Goal: Task Accomplishment & Management: Complete application form

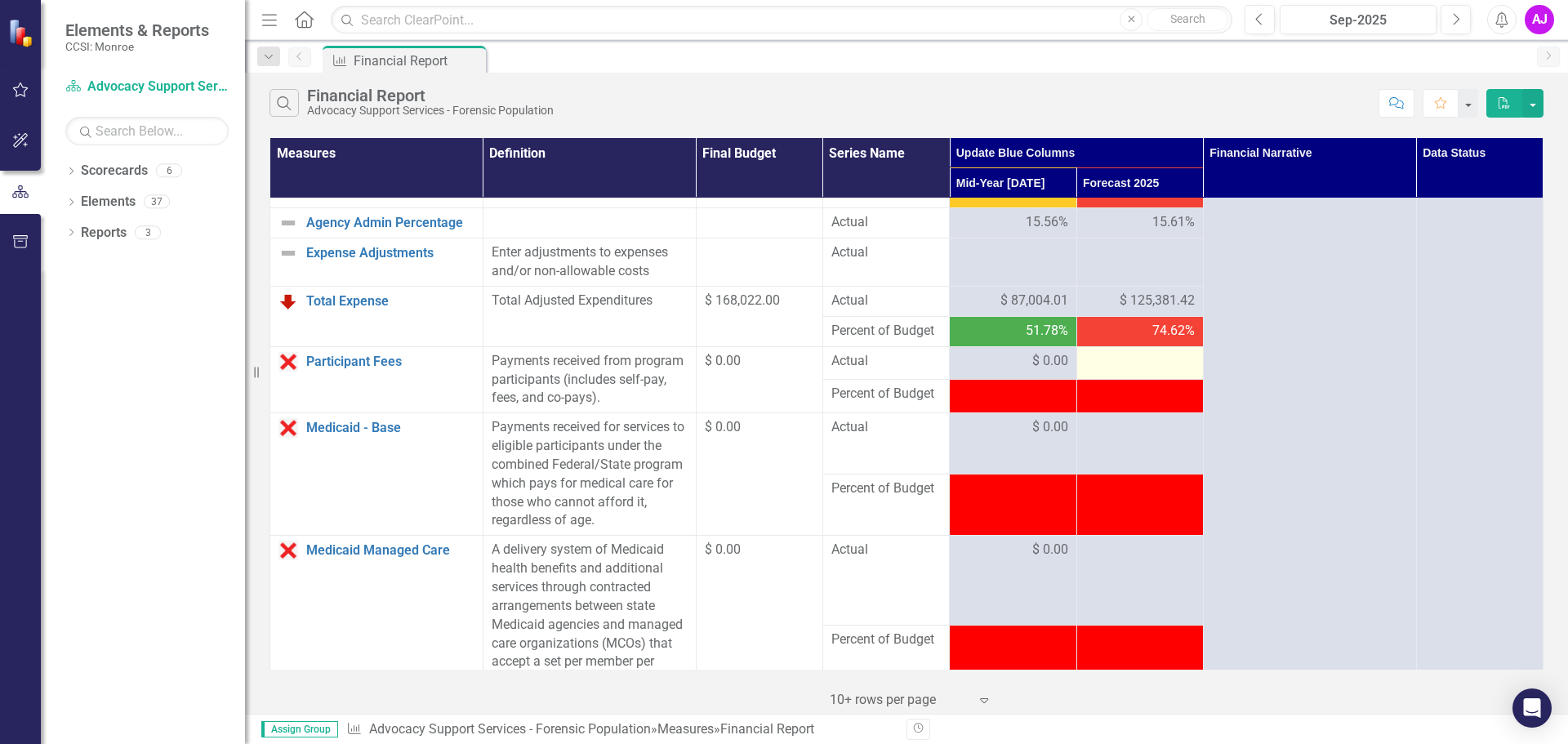
scroll to position [735, 0]
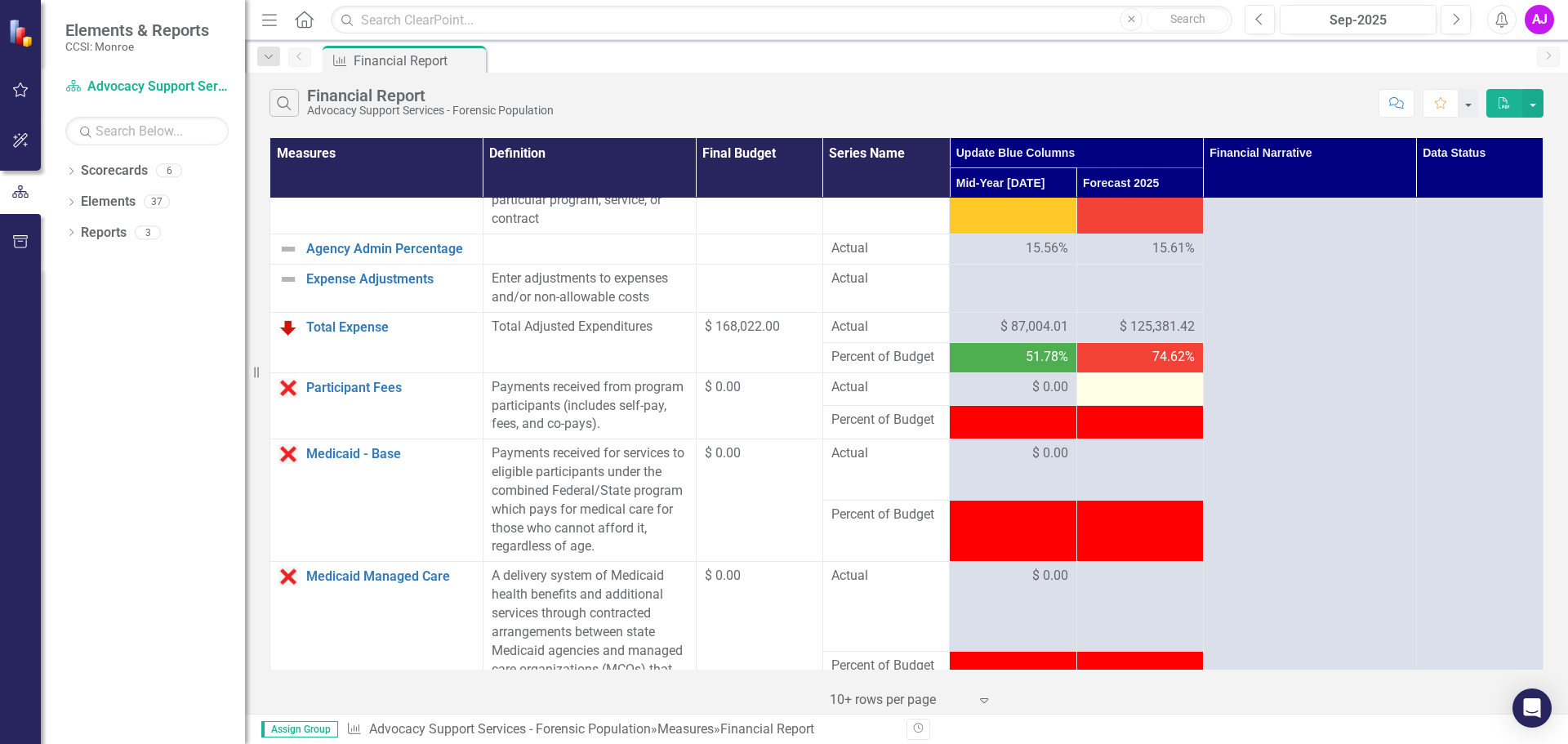
click at [1137, 397] on div at bounding box center [1140, 387] width 109 height 20
click at [1141, 397] on div at bounding box center [1140, 387] width 109 height 20
click at [1117, 397] on div at bounding box center [1140, 387] width 109 height 20
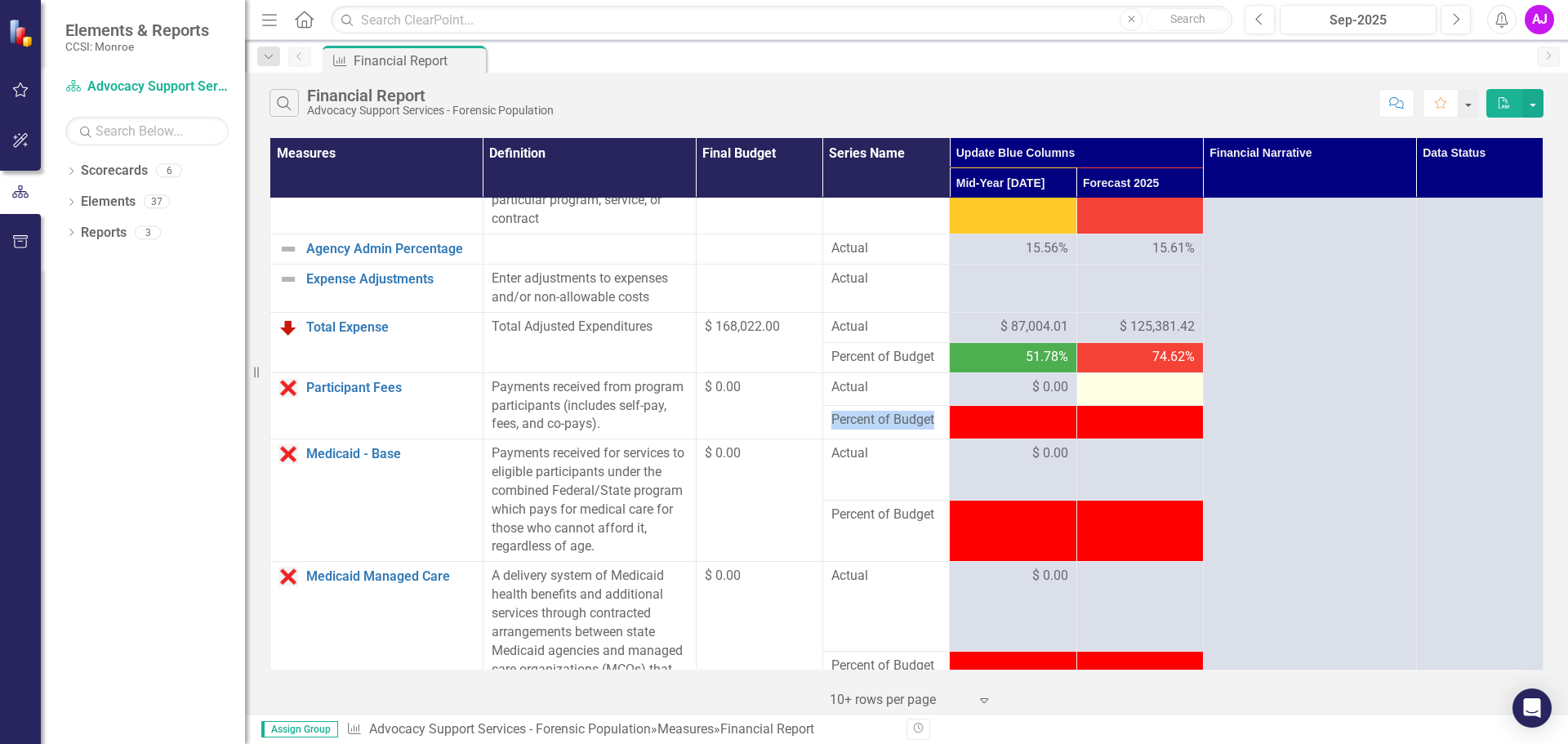
click at [1117, 397] on div at bounding box center [1140, 387] width 109 height 20
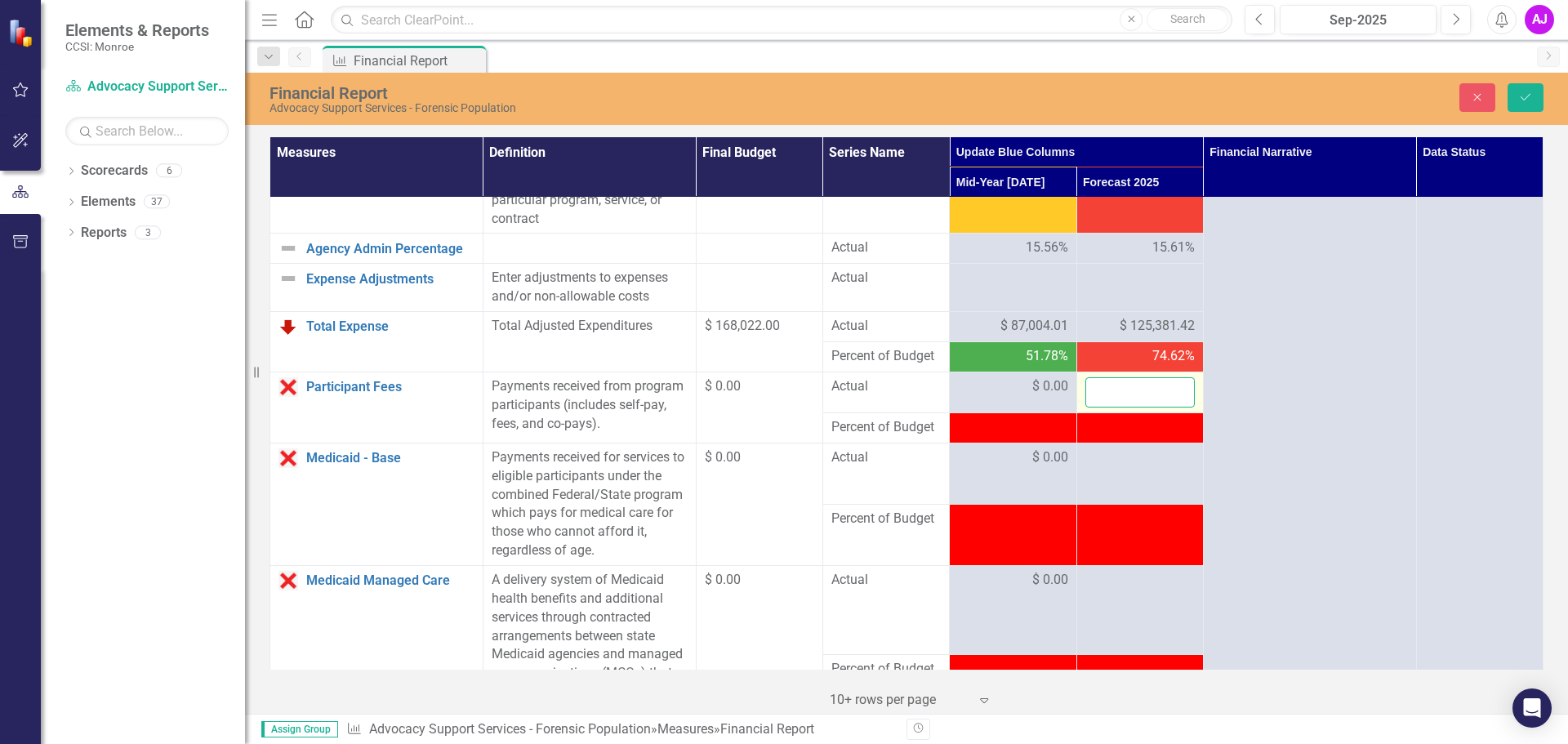
click at [1126, 408] on input "number" at bounding box center [1140, 392] width 109 height 30
type input "0"
click at [1131, 504] on td at bounding box center [1139, 473] width 126 height 61
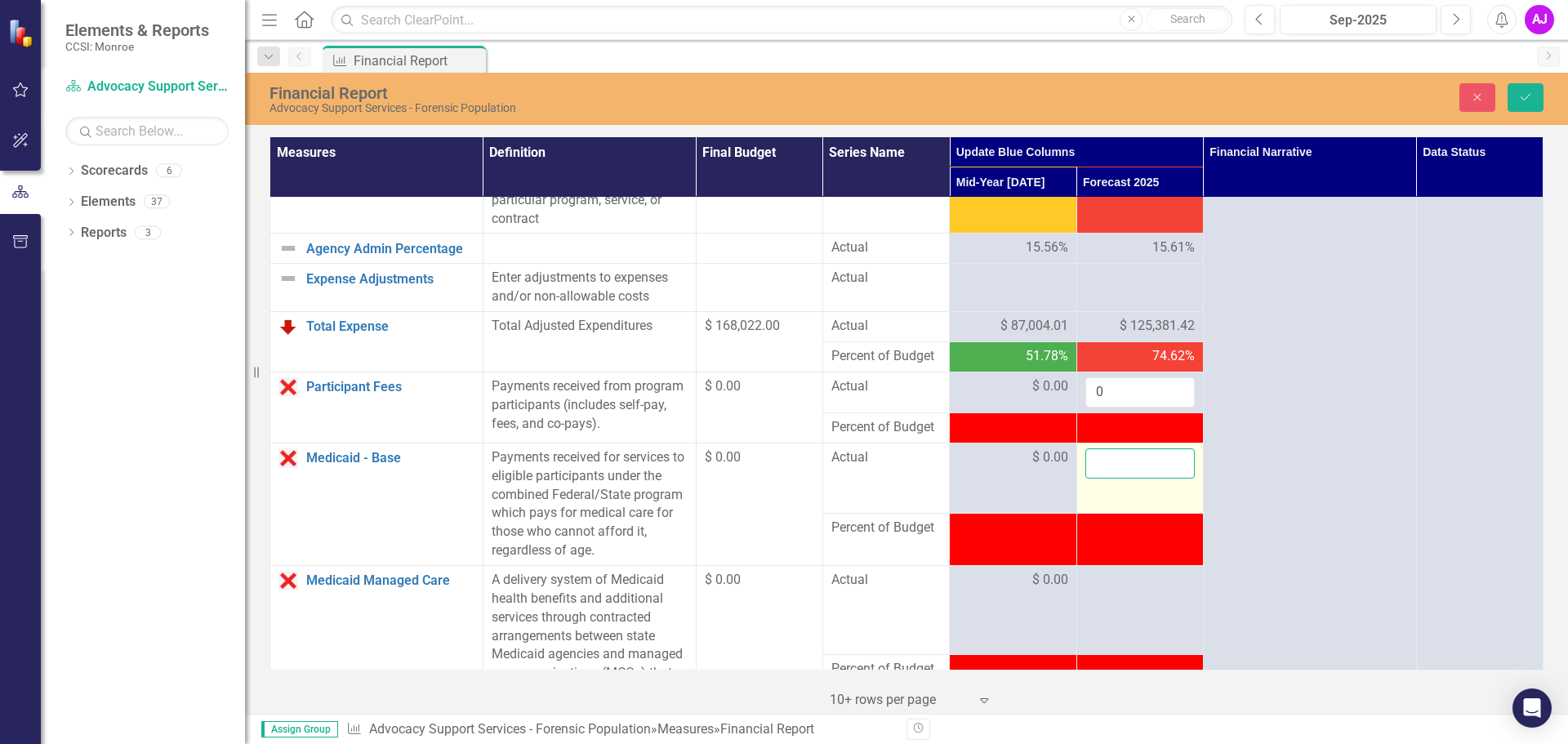
click at [1106, 478] on input "number" at bounding box center [1140, 463] width 109 height 30
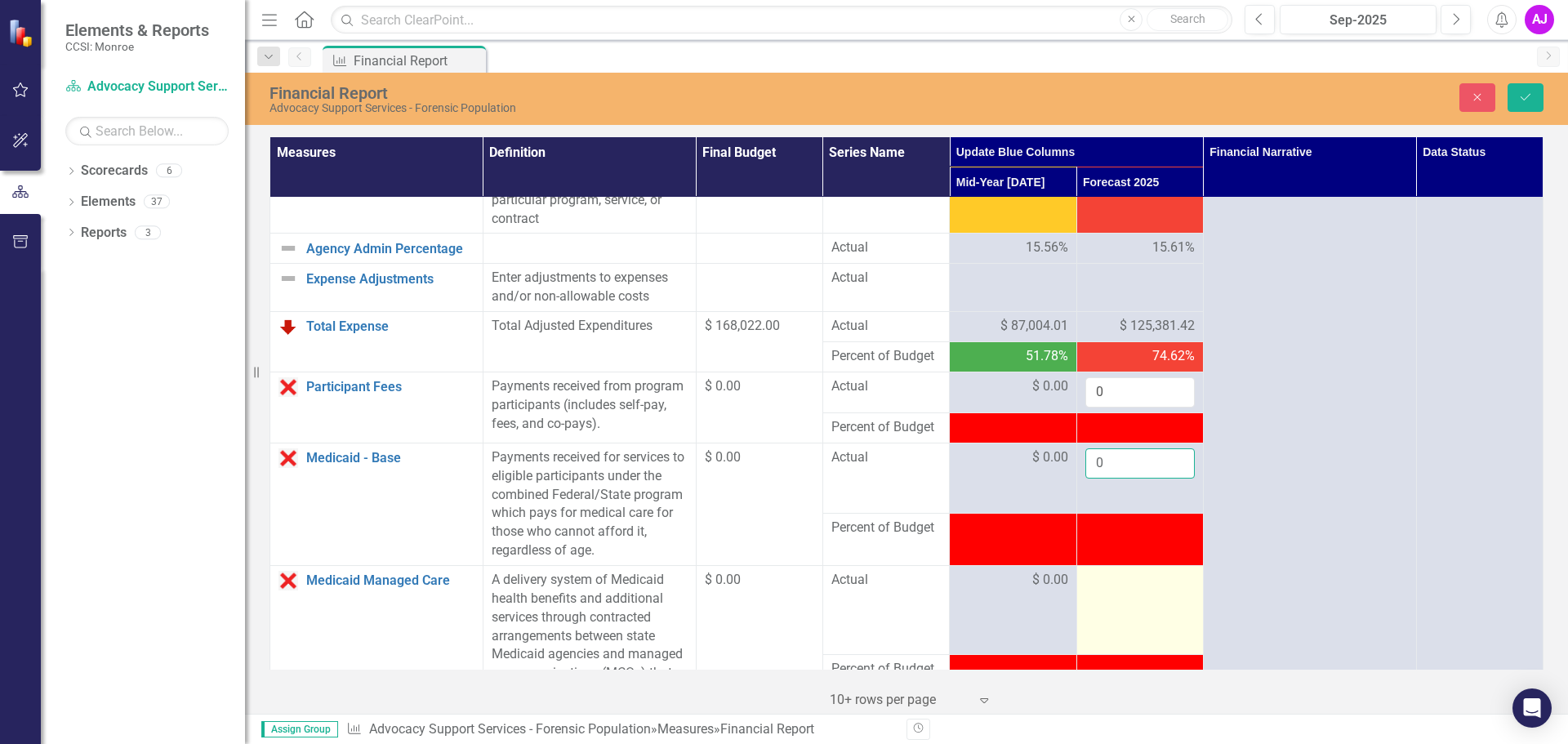
type input "0"
click at [1113, 590] on div at bounding box center [1140, 580] width 109 height 20
click at [1104, 601] on input "number" at bounding box center [1140, 586] width 109 height 30
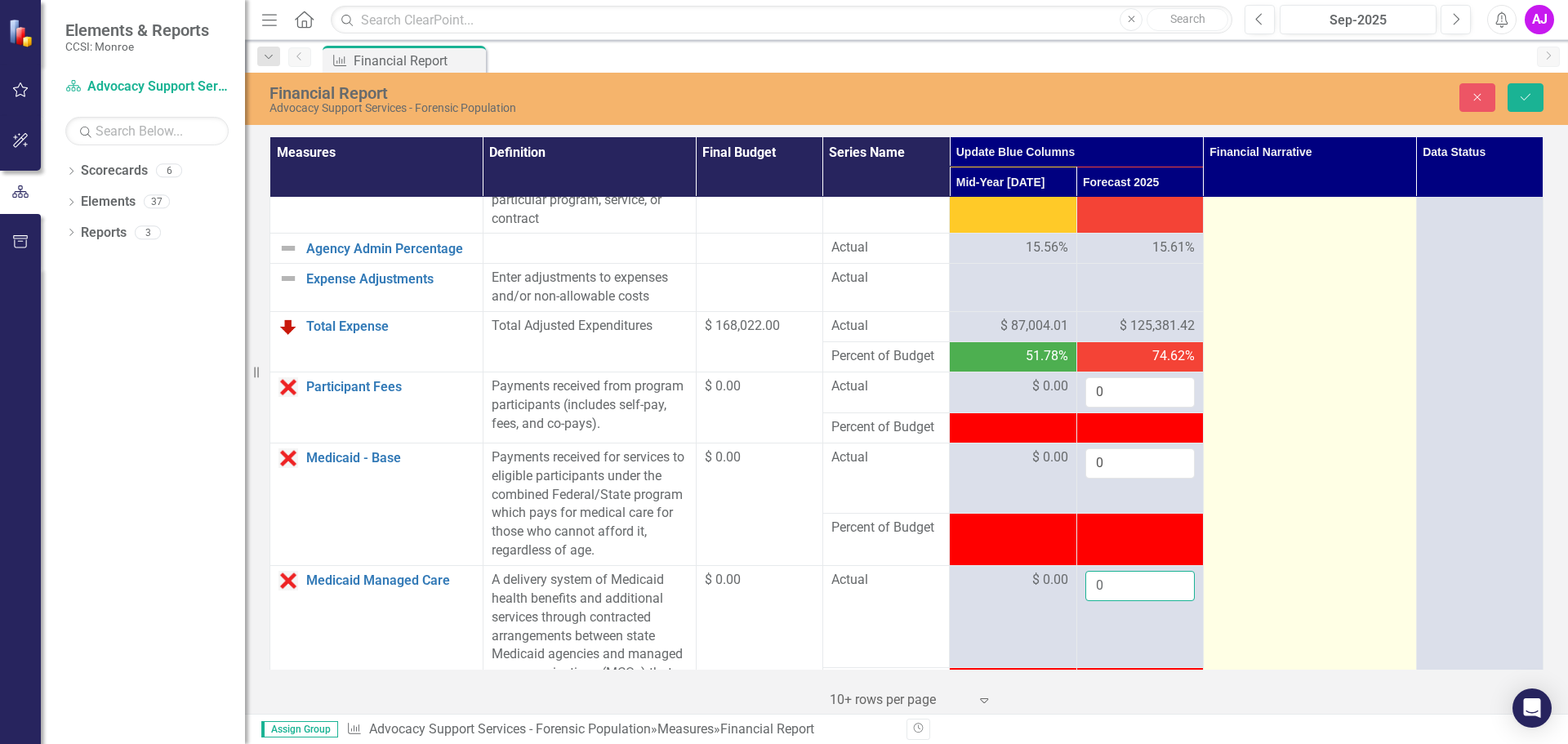
type input "0"
click at [1285, 622] on td at bounding box center [1310, 702] width 213 height 2478
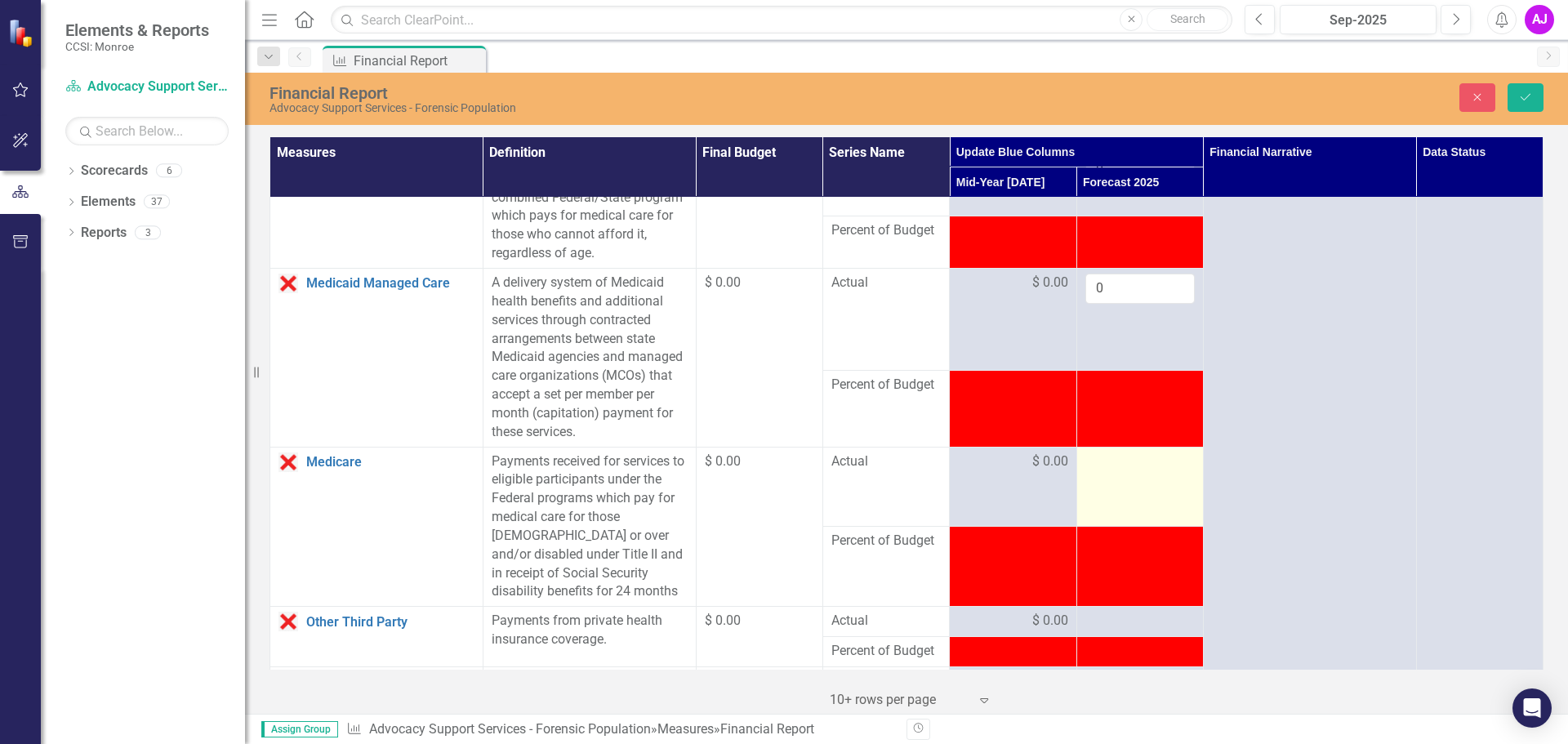
scroll to position [1061, 0]
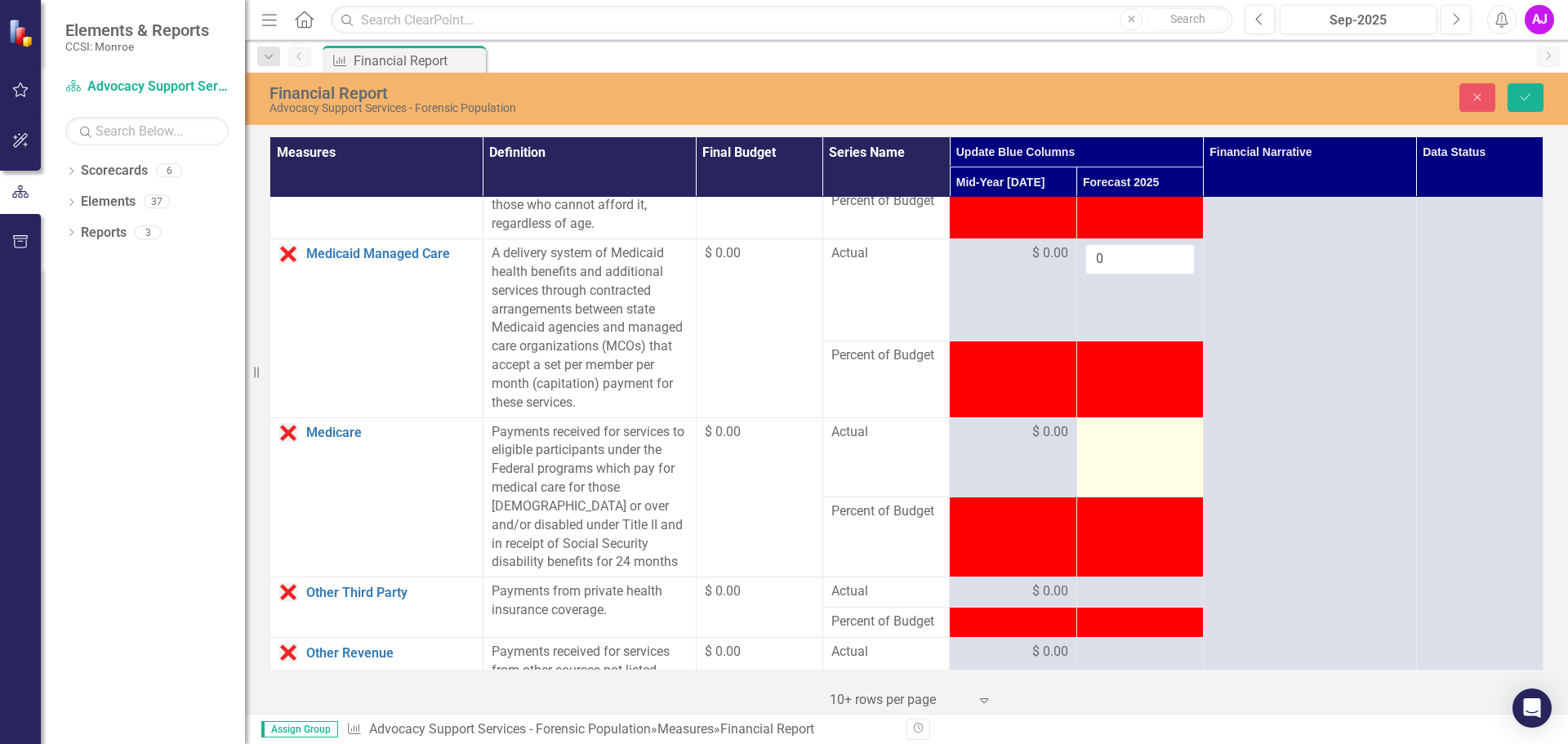
click at [1117, 495] on td at bounding box center [1139, 457] width 126 height 80
click at [1125, 443] on div at bounding box center [1140, 432] width 109 height 20
click at [1097, 453] on input "number" at bounding box center [1140, 438] width 109 height 30
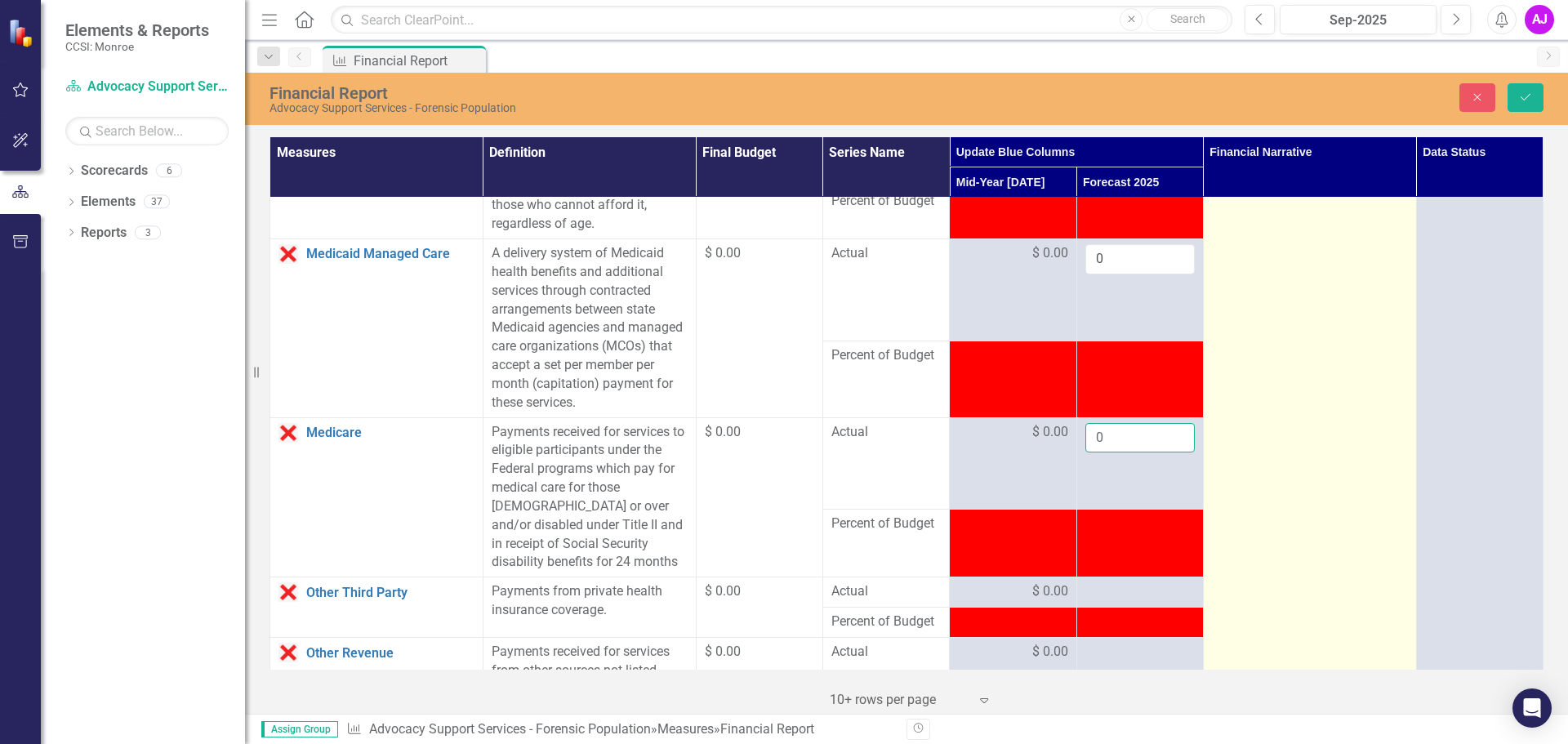
type input "0"
click at [1315, 512] on td at bounding box center [1310, 375] width 213 height 2478
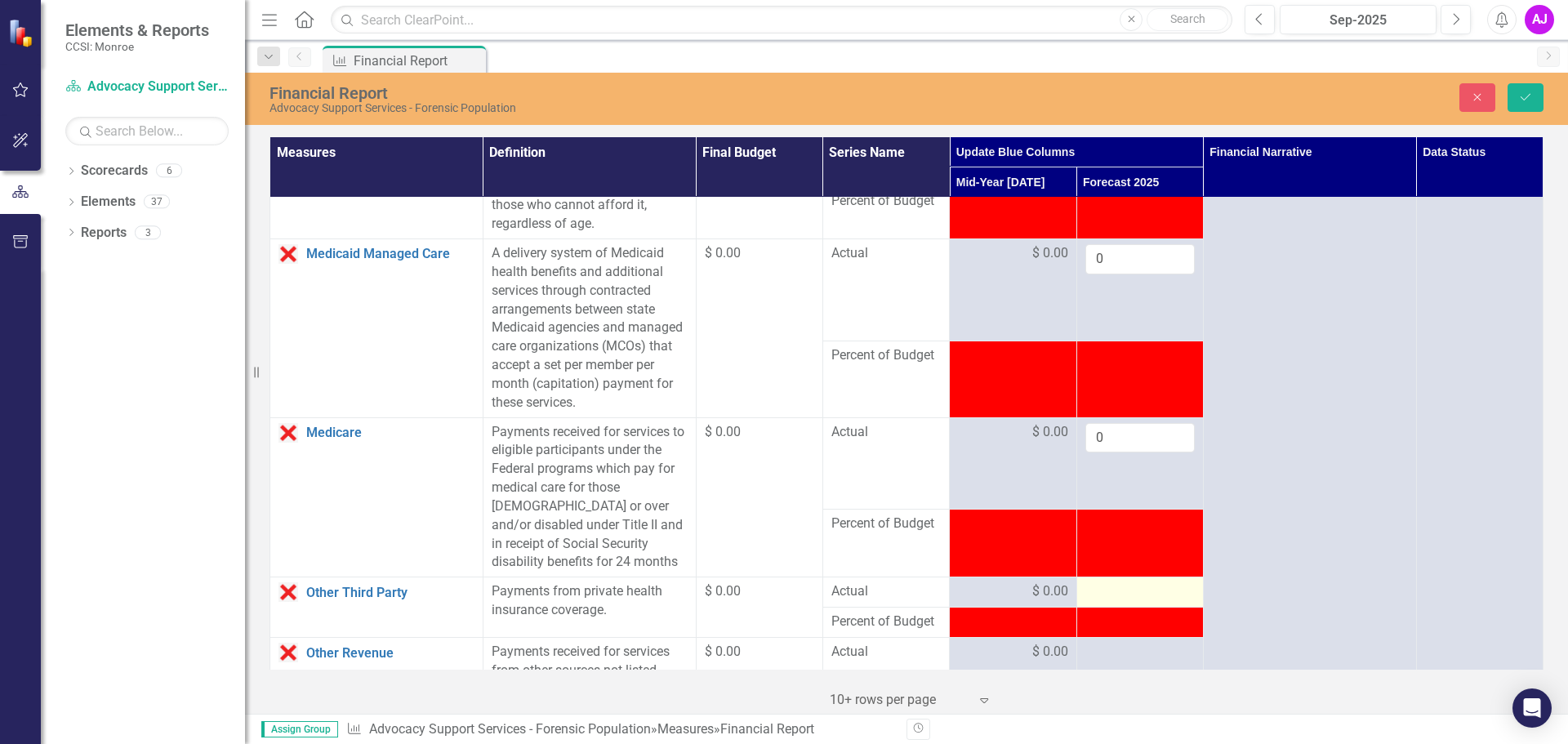
click at [1122, 602] on div at bounding box center [1140, 591] width 109 height 20
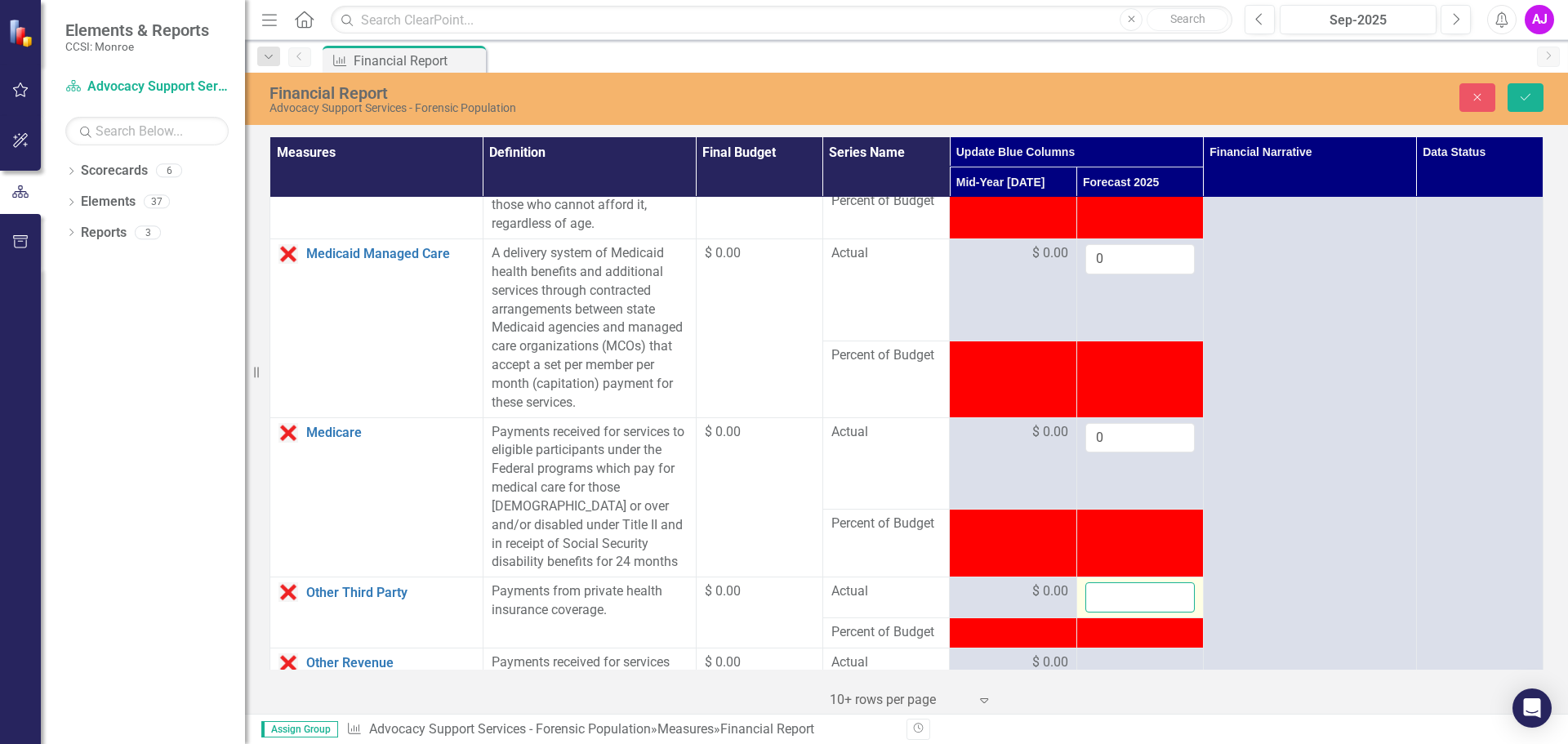
click at [1114, 612] on input "number" at bounding box center [1140, 597] width 109 height 30
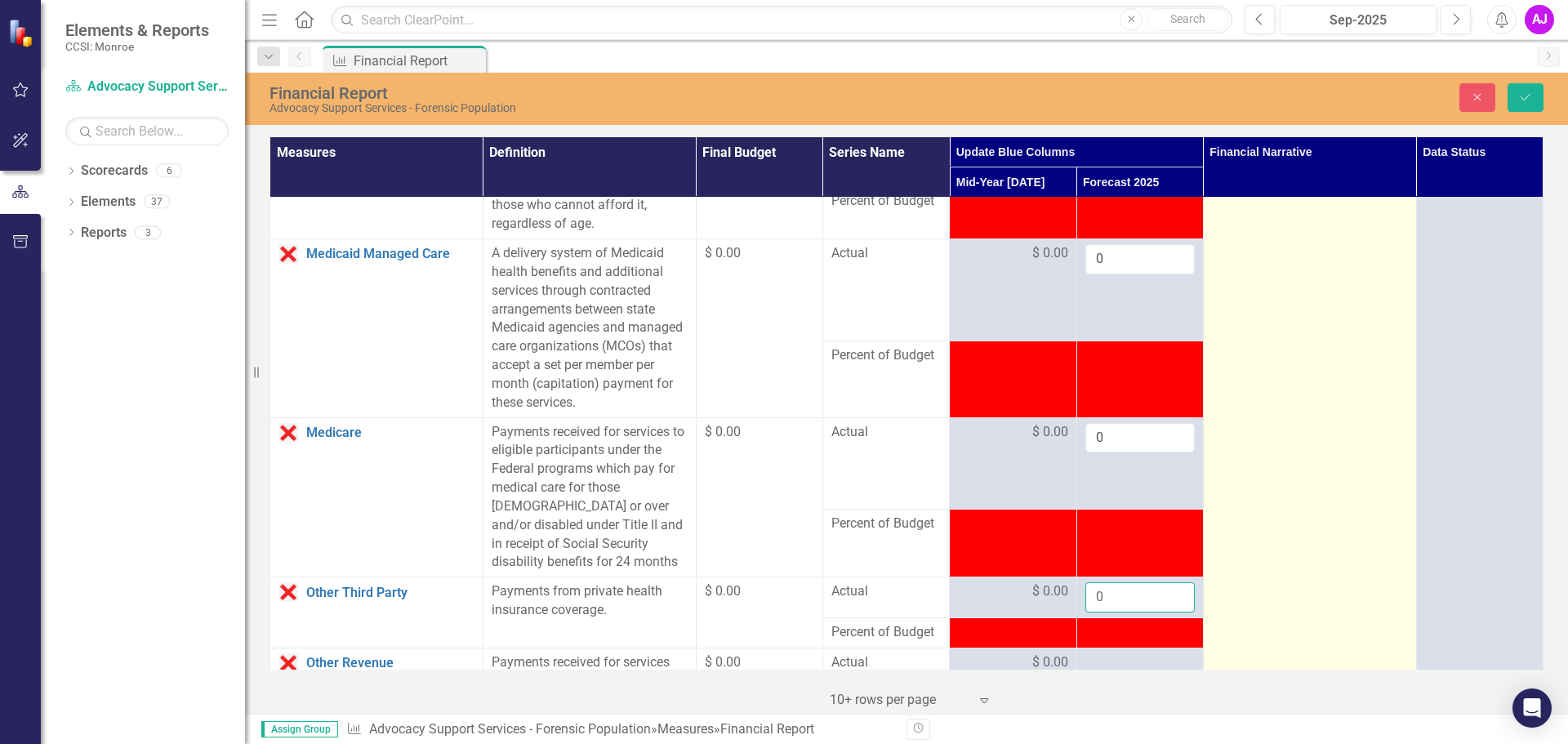
type input "0"
click at [1342, 588] on td at bounding box center [1310, 380] width 213 height 2488
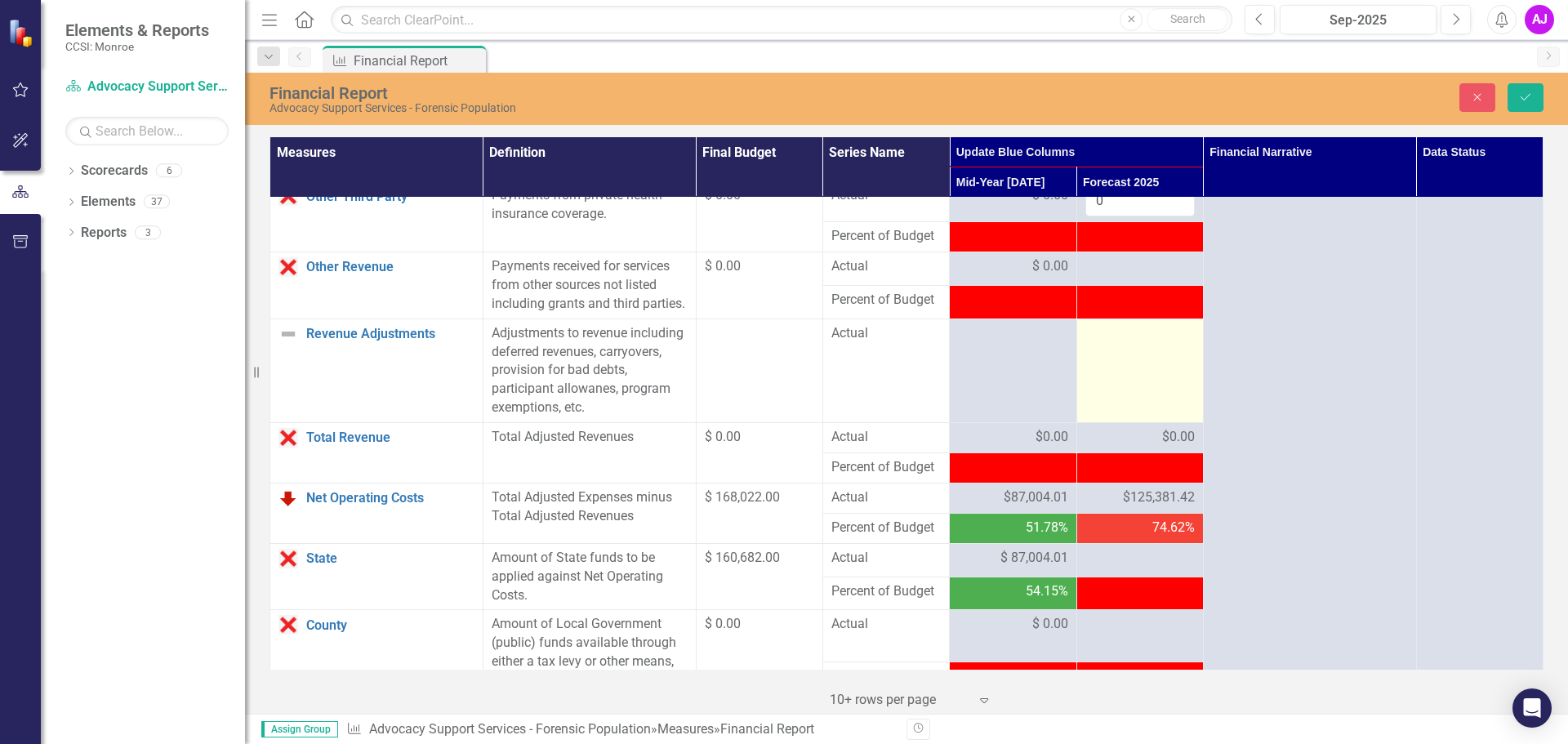
scroll to position [1469, 0]
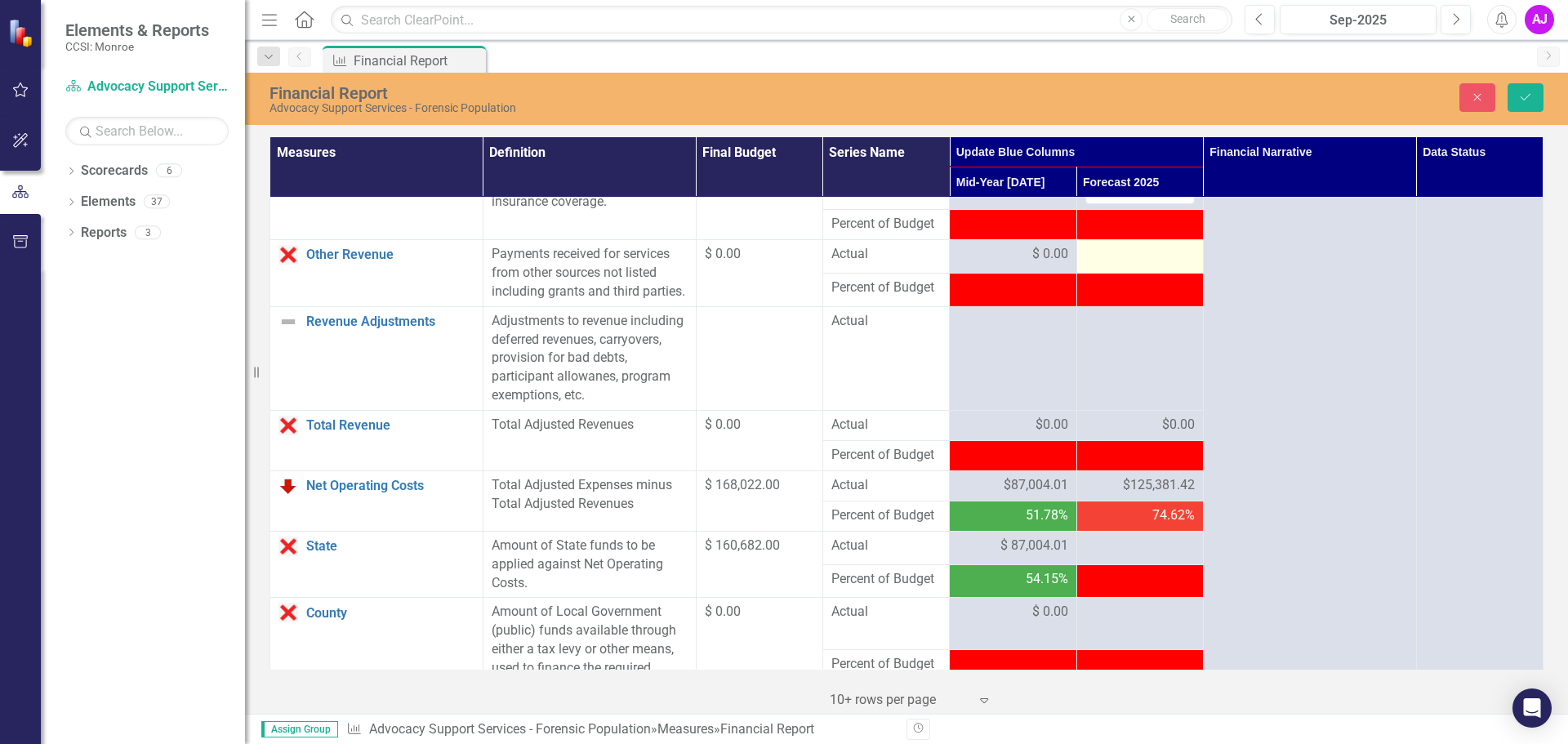
click at [1123, 265] on div at bounding box center [1140, 254] width 109 height 20
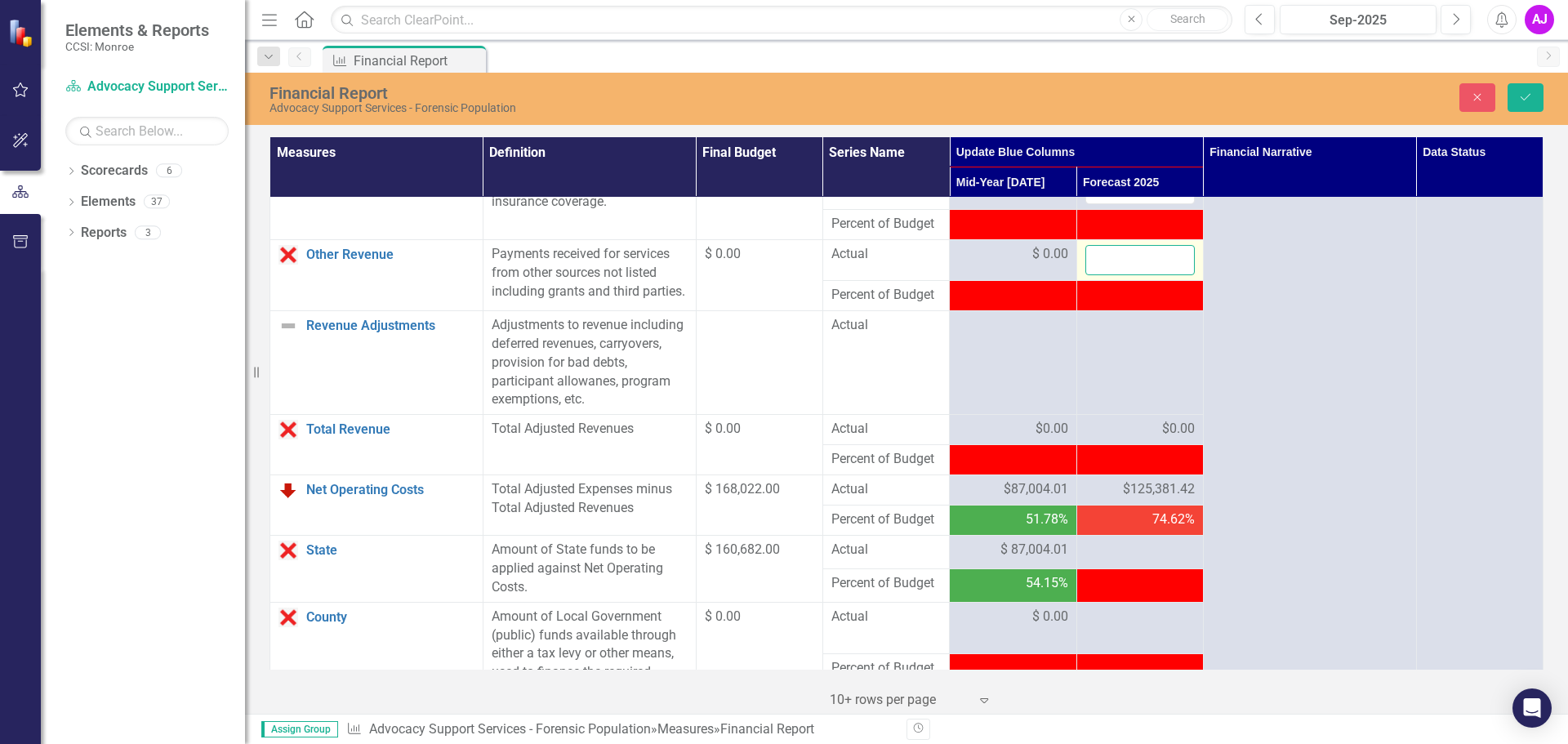
click at [1088, 275] on input "number" at bounding box center [1140, 260] width 109 height 30
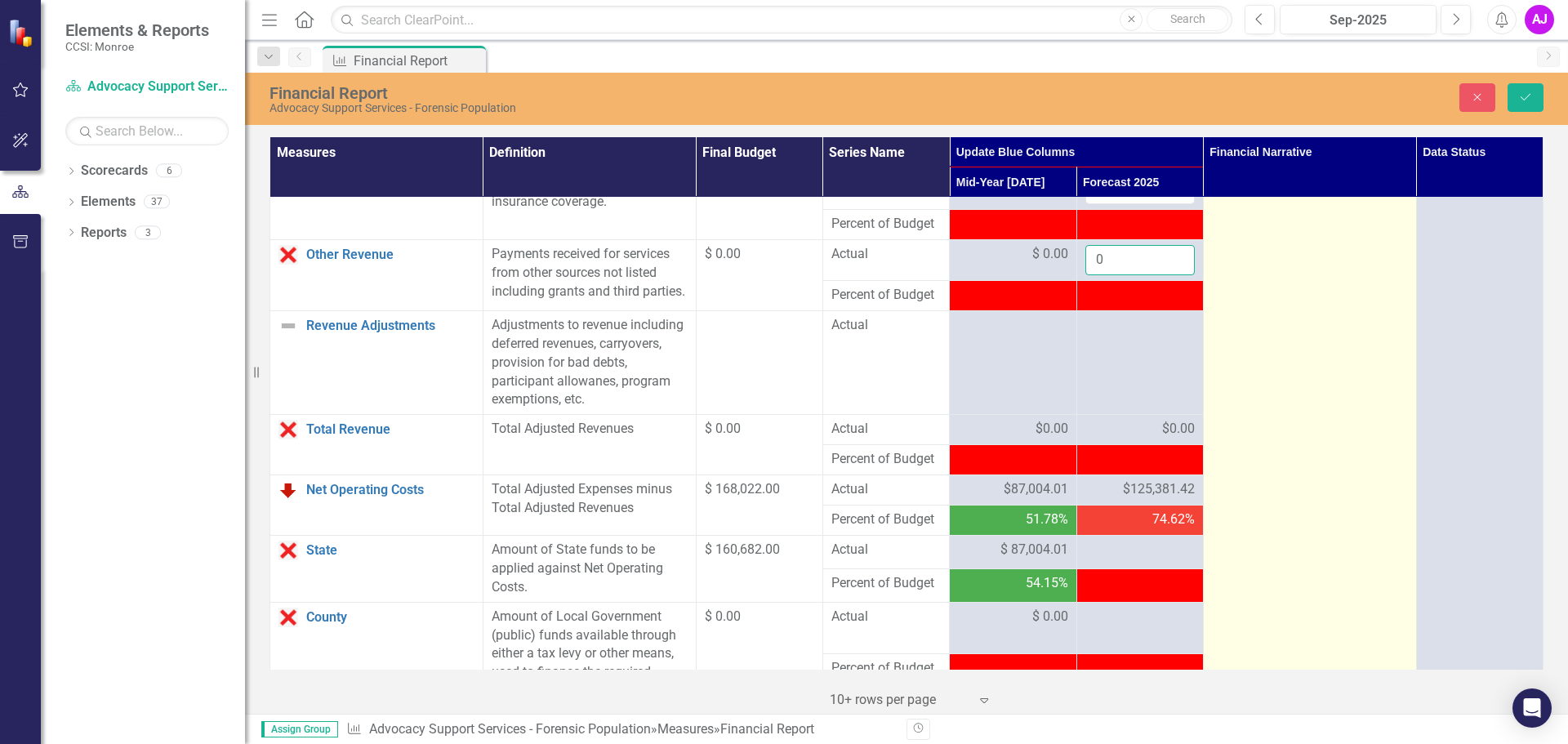
type input "0"
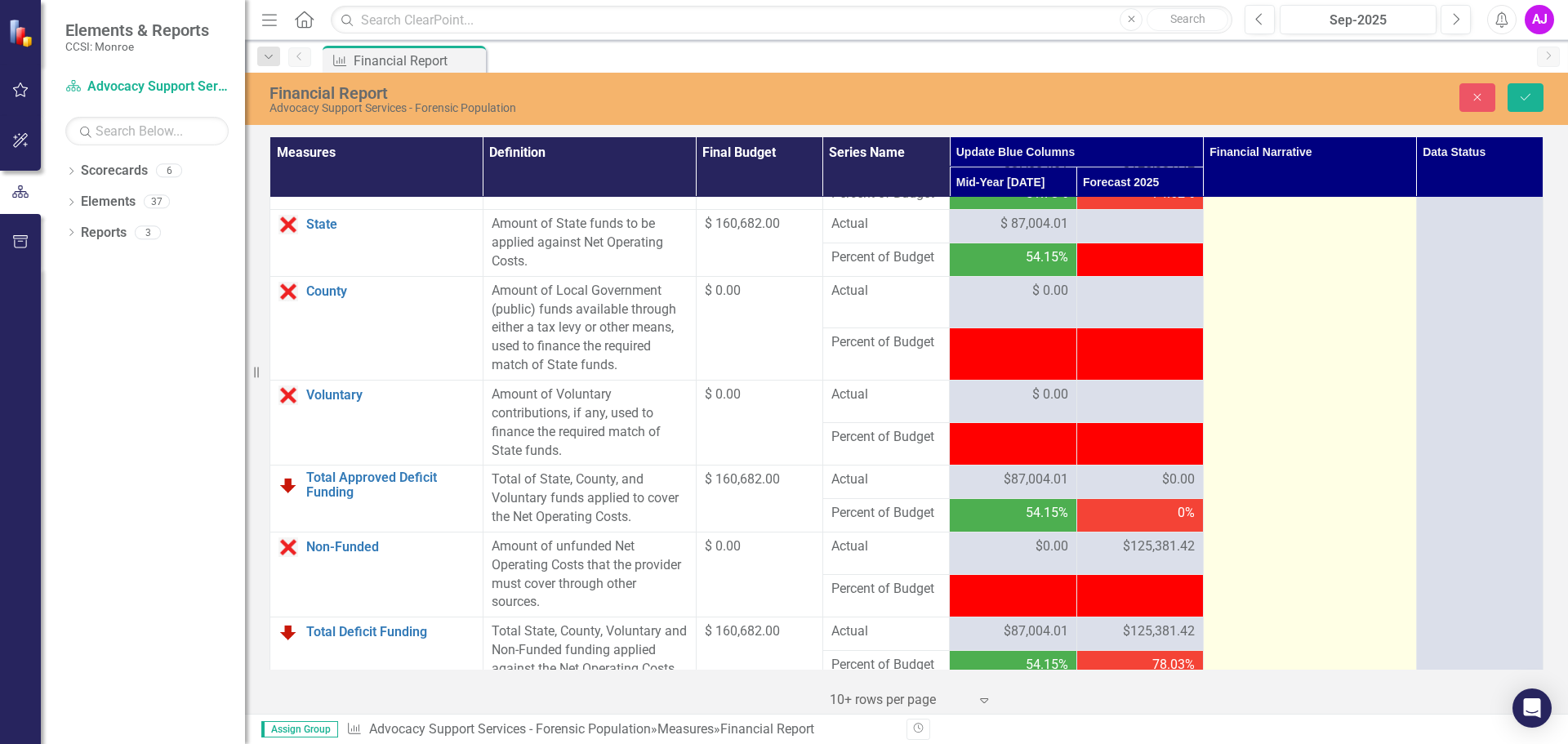
scroll to position [1796, 0]
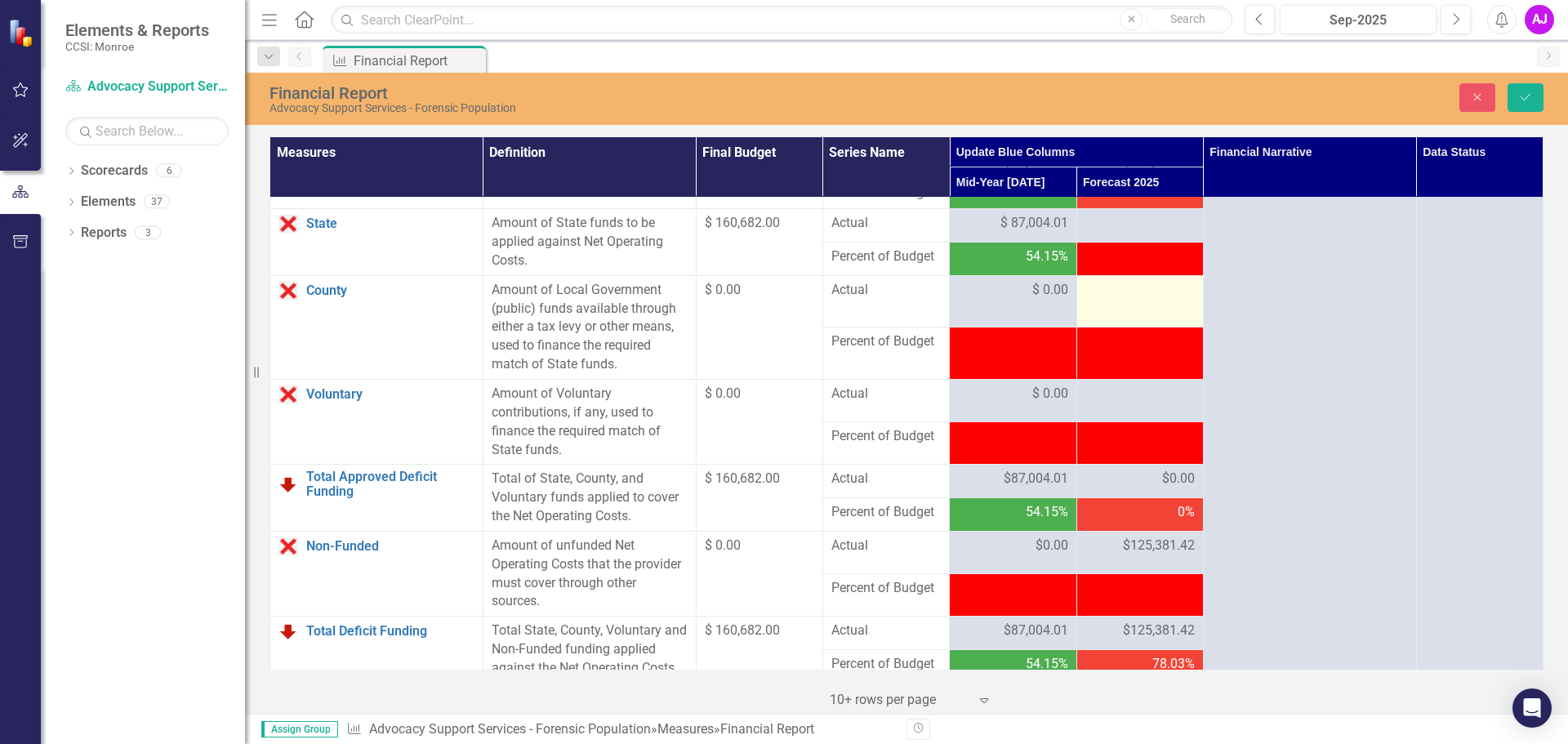
click at [1125, 328] on td at bounding box center [1139, 300] width 126 height 52
click at [1125, 300] on div at bounding box center [1140, 290] width 109 height 20
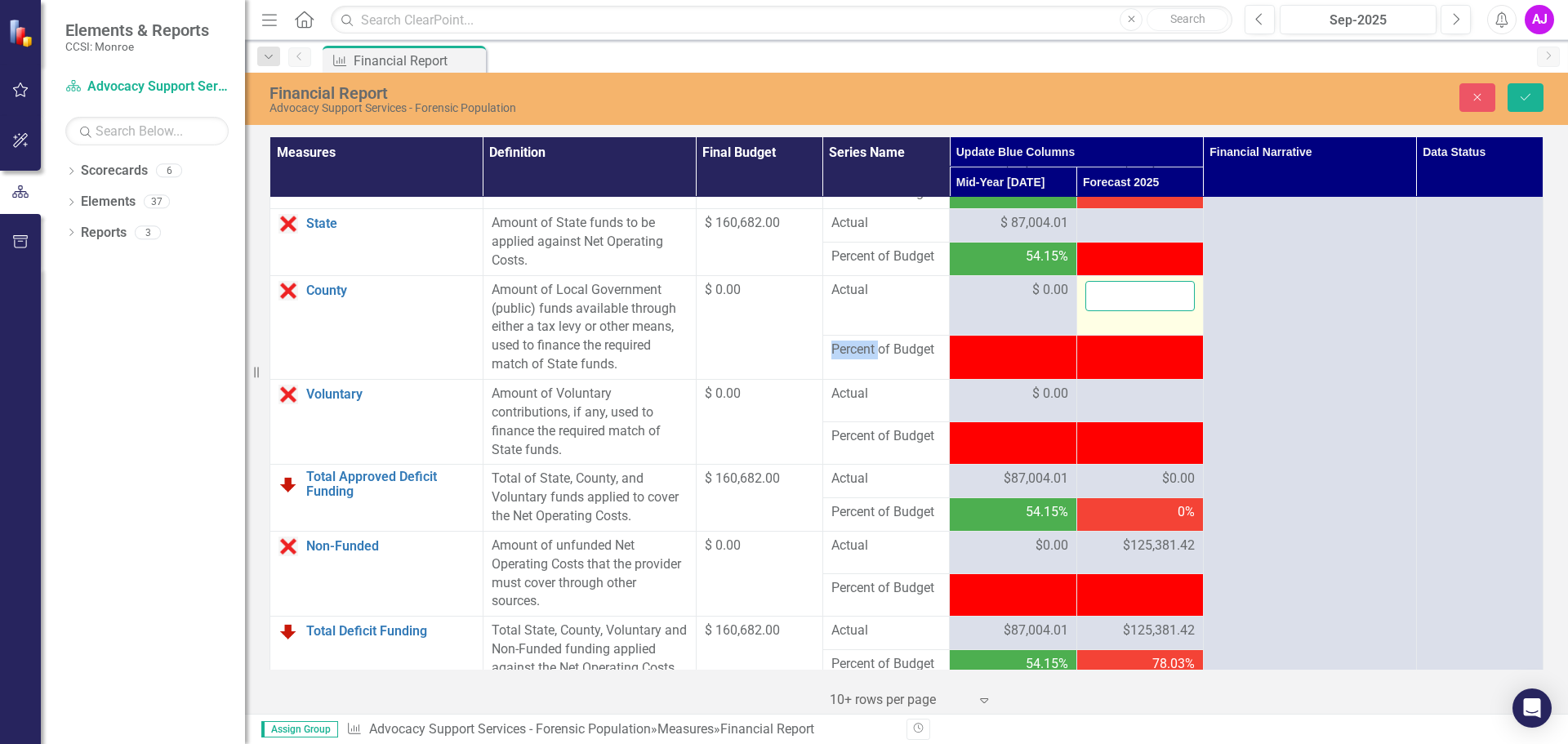
click at [1105, 311] on input "number" at bounding box center [1140, 296] width 109 height 30
type input "0"
click at [1119, 404] on div at bounding box center [1140, 394] width 109 height 20
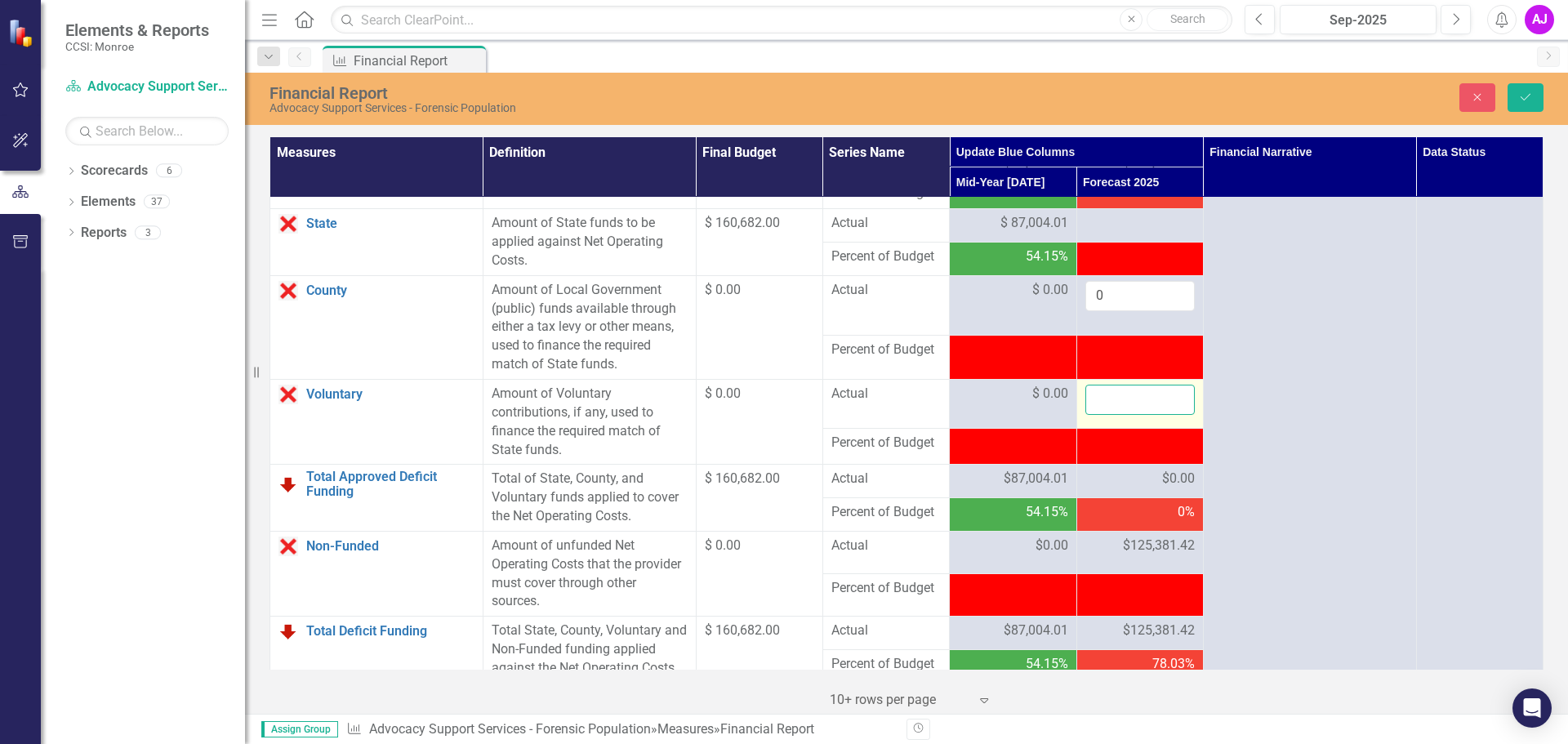
click at [1102, 414] on input "number" at bounding box center [1140, 399] width 109 height 30
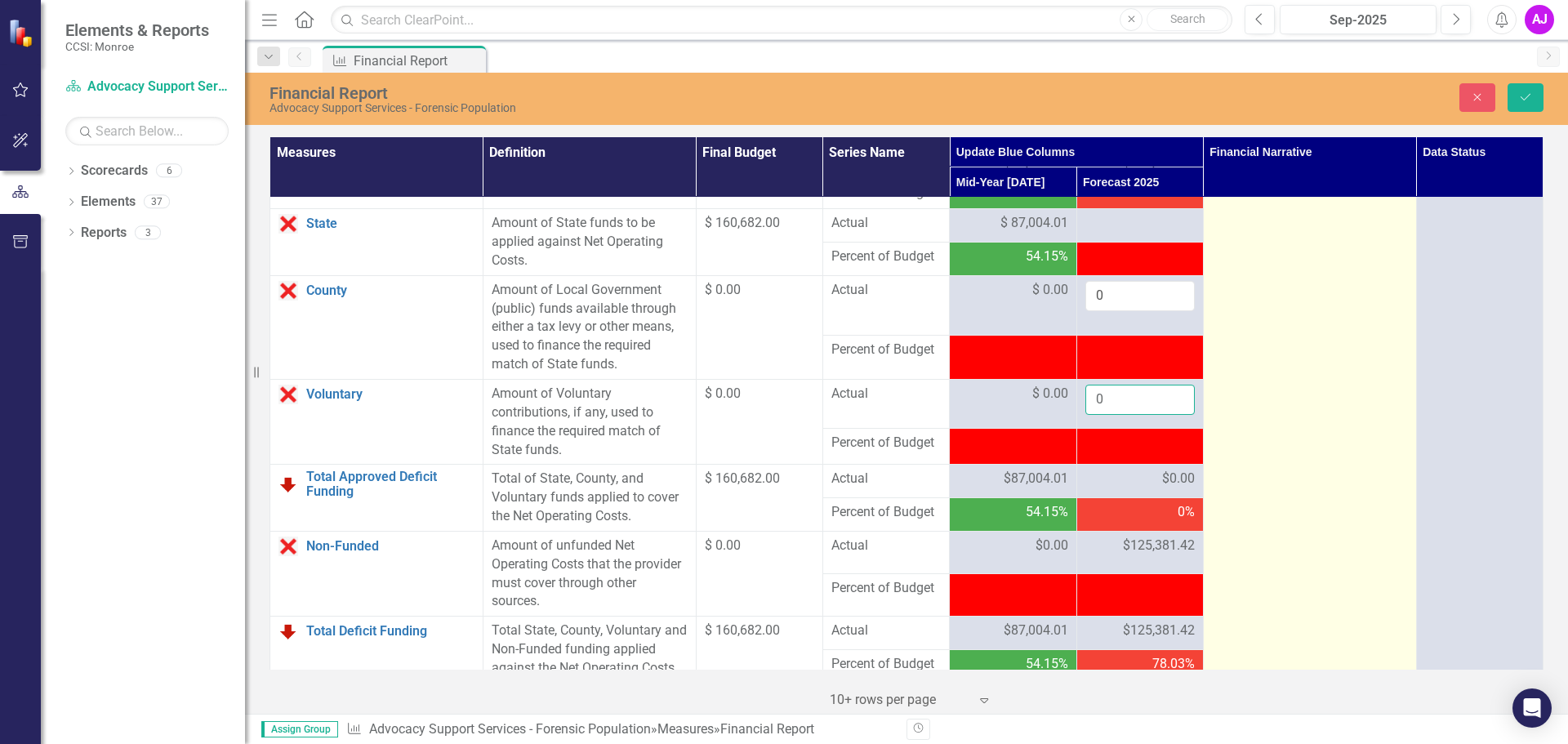
type input "0"
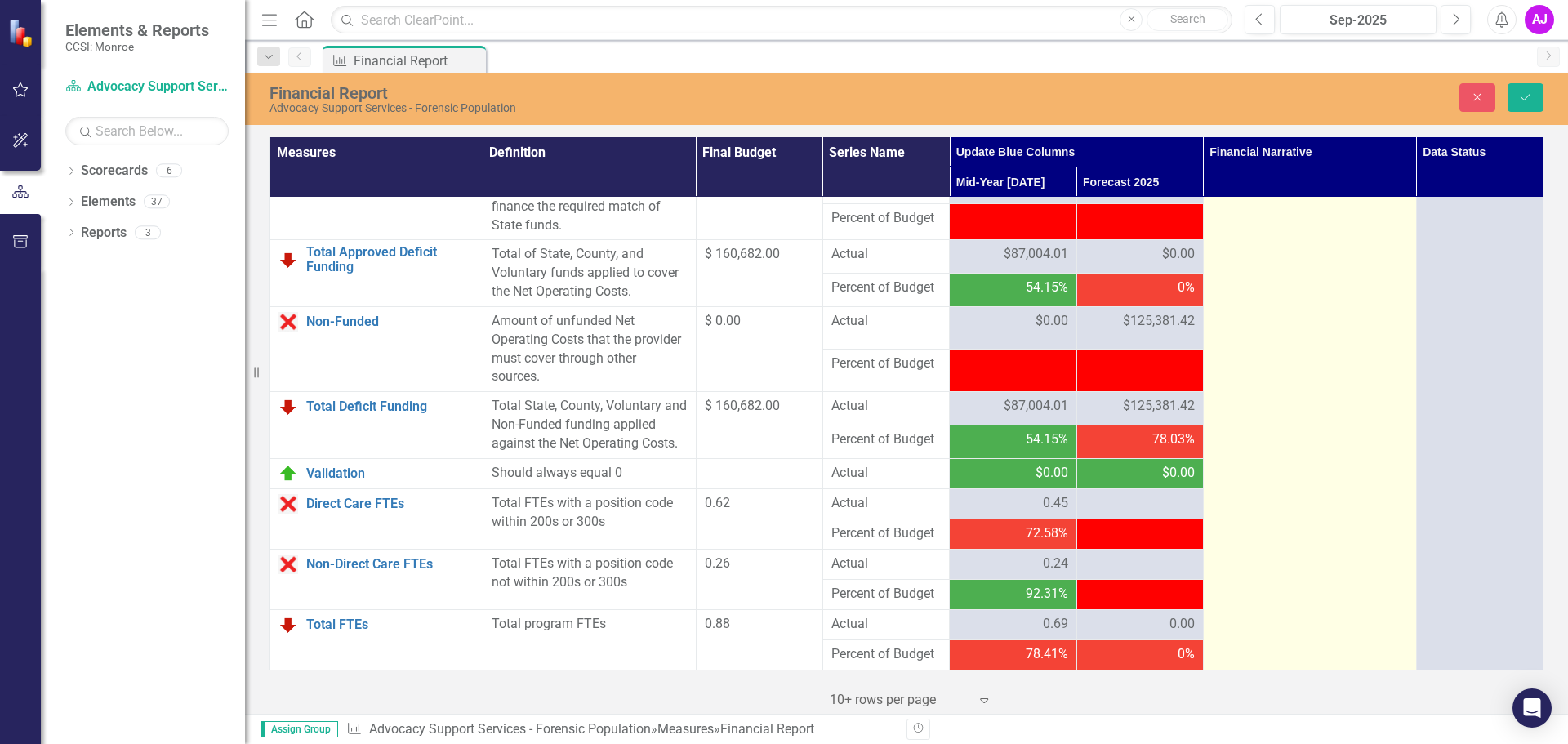
scroll to position [2073, 0]
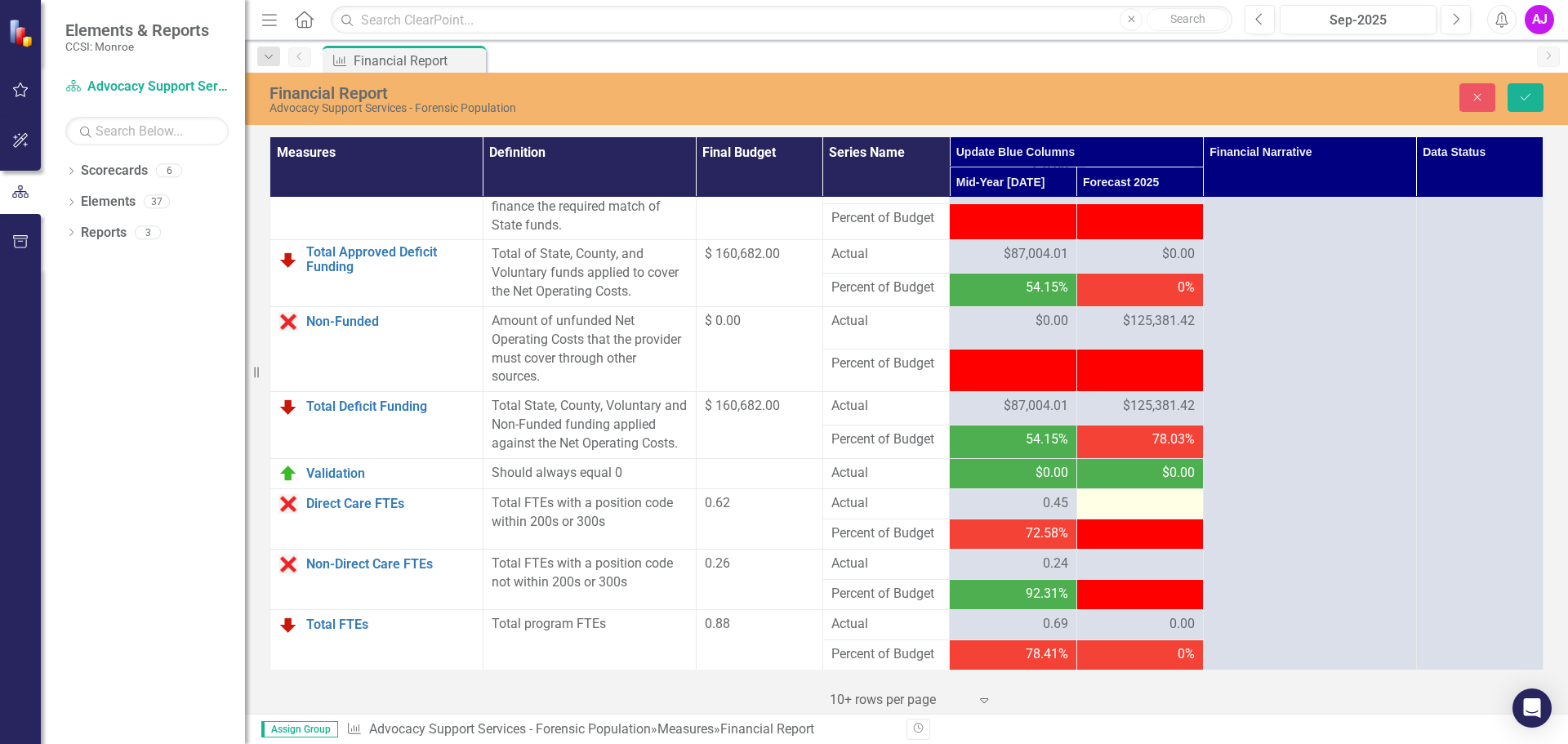
click at [1137, 504] on div at bounding box center [1140, 503] width 109 height 20
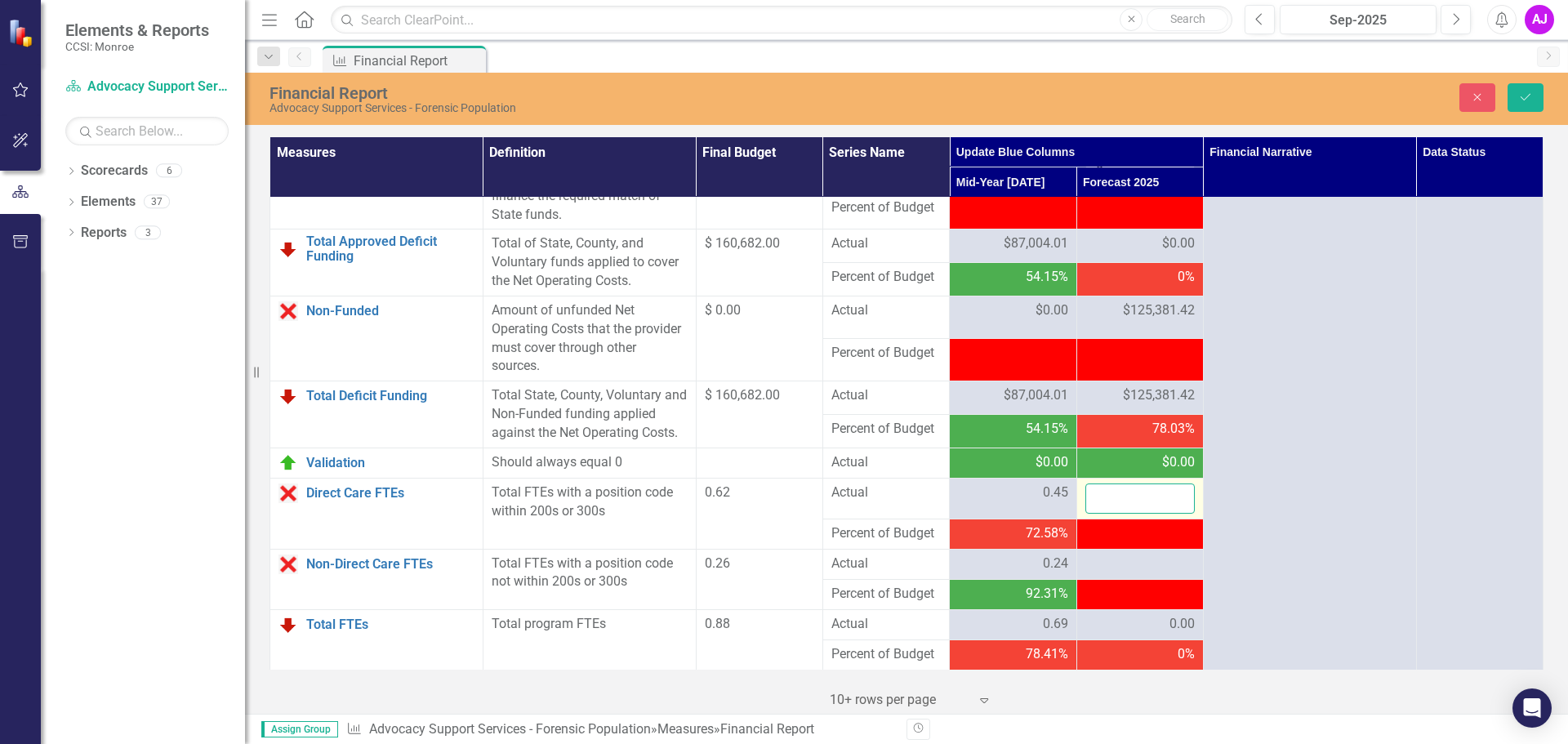
click at [1125, 506] on input "number" at bounding box center [1140, 498] width 109 height 30
type input "0.47"
click at [1124, 574] on div at bounding box center [1140, 564] width 109 height 20
click at [1134, 574] on div at bounding box center [1140, 564] width 109 height 20
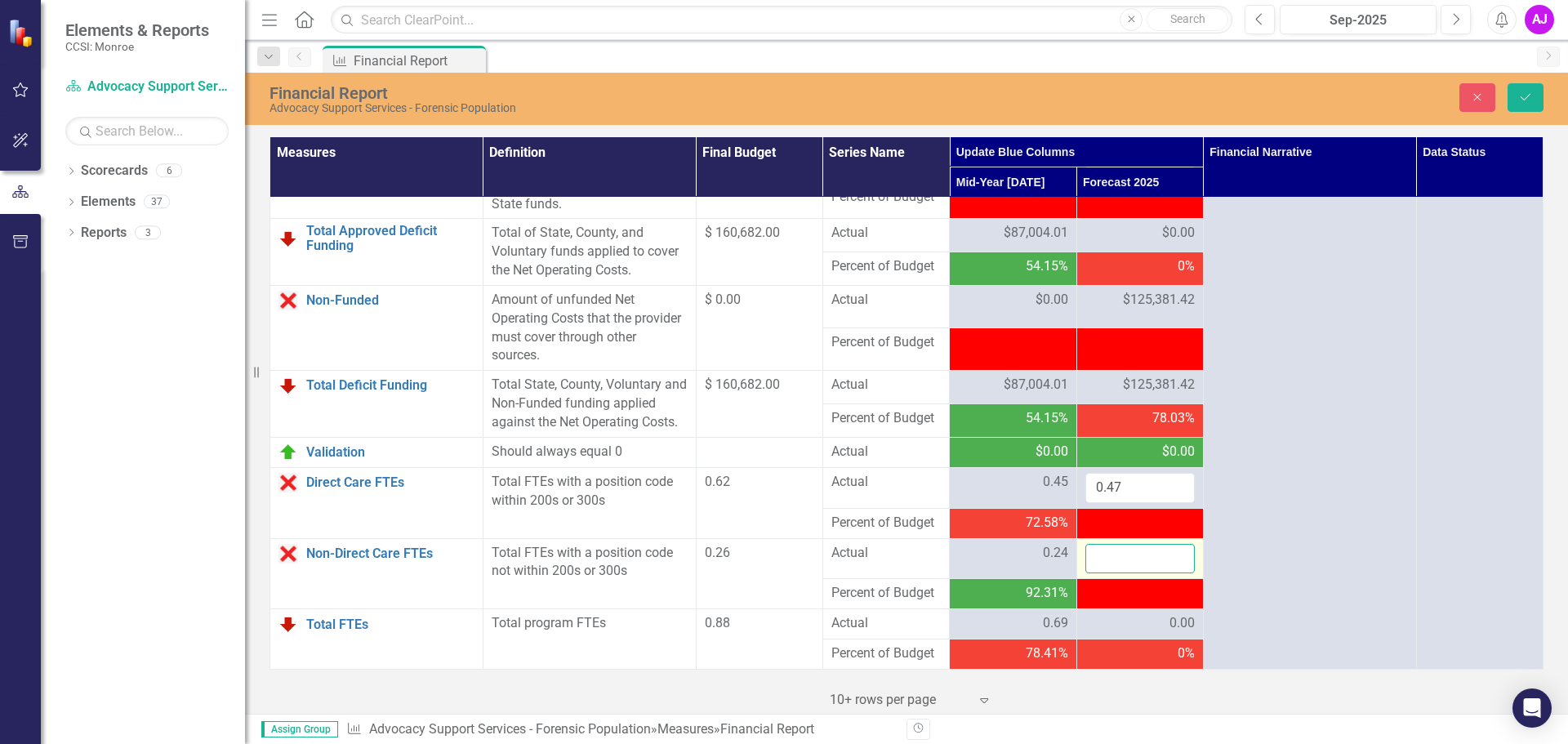
click at [1117, 574] on input "number" at bounding box center [1140, 558] width 109 height 30
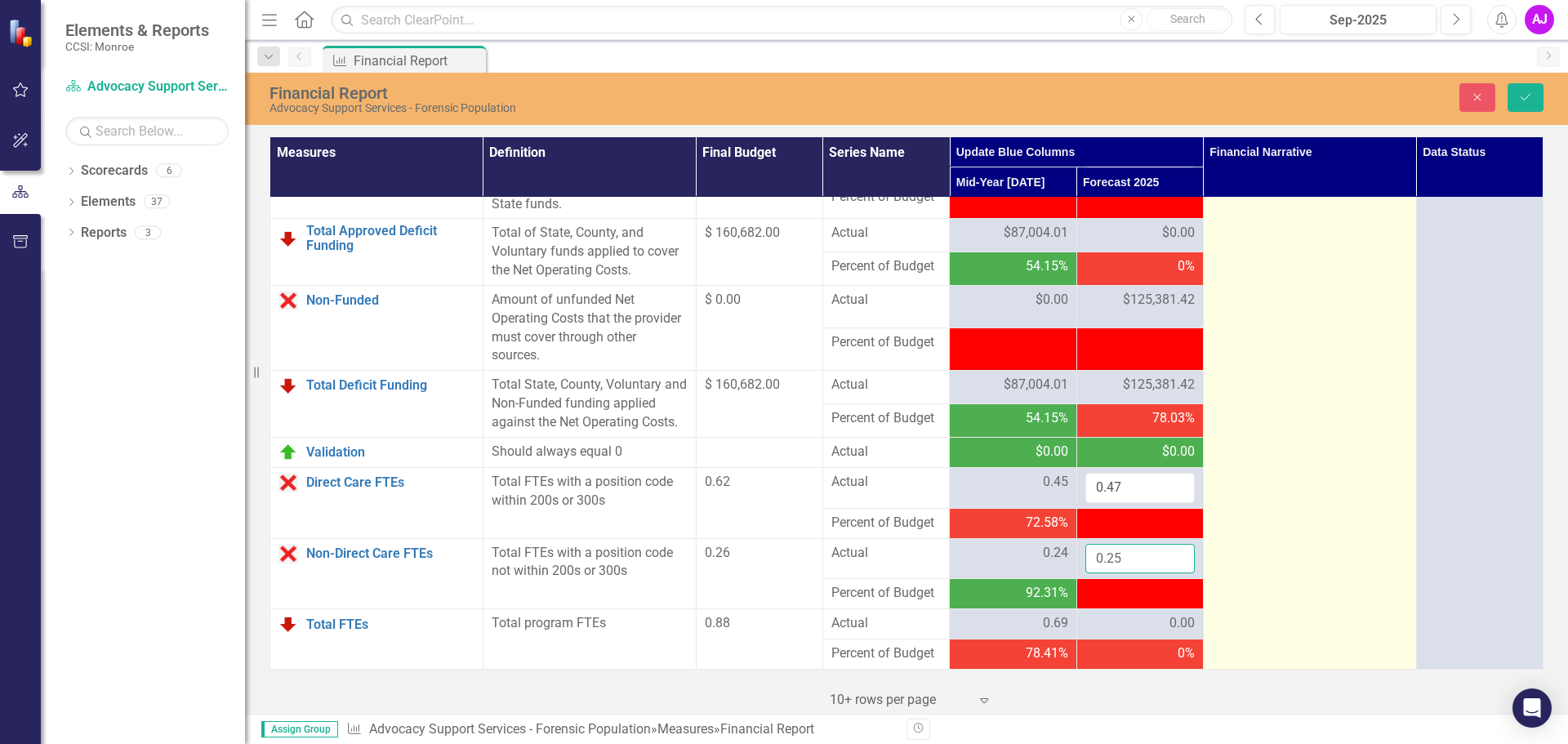
type input "0.25"
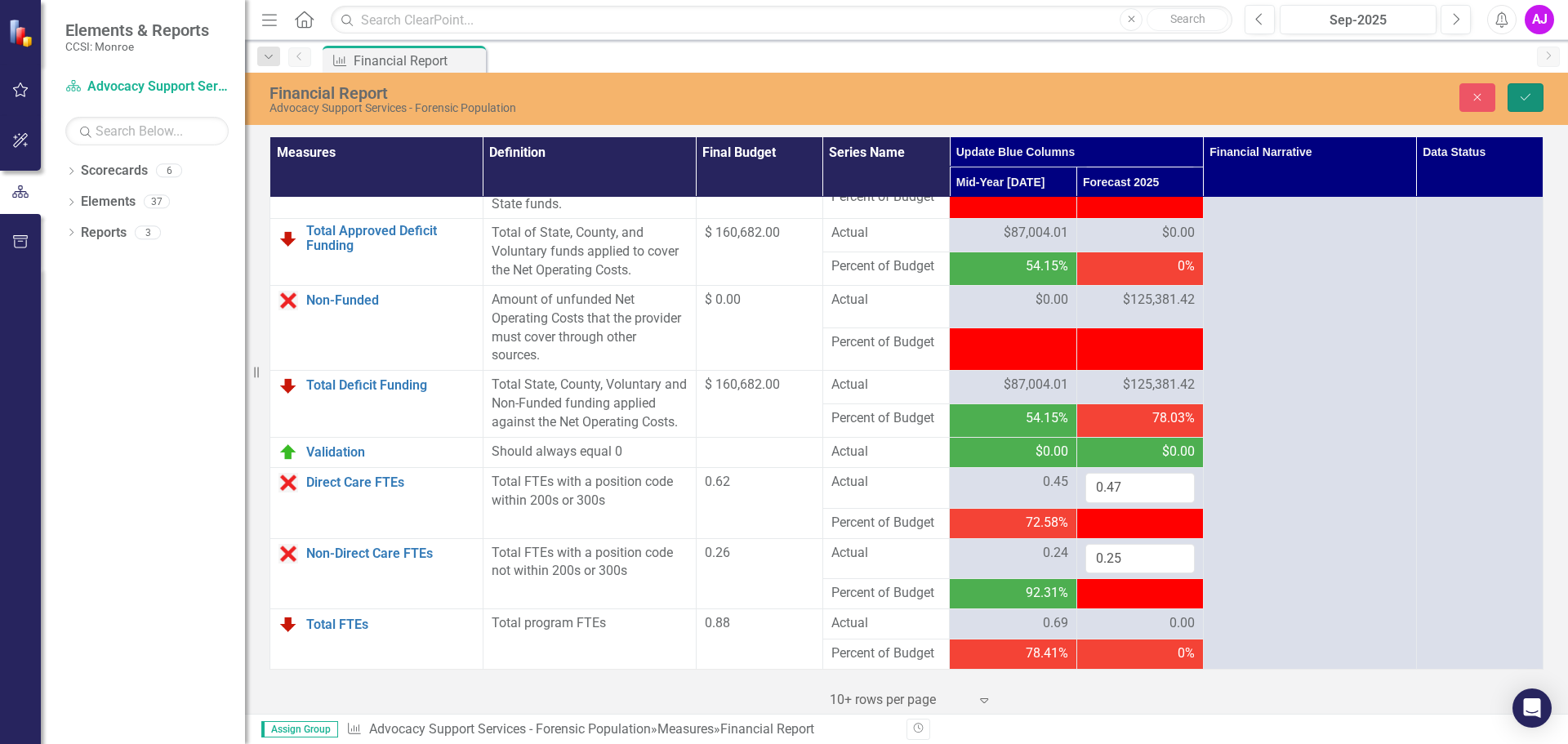
click at [1518, 95] on button "Save" at bounding box center [1526, 97] width 36 height 28
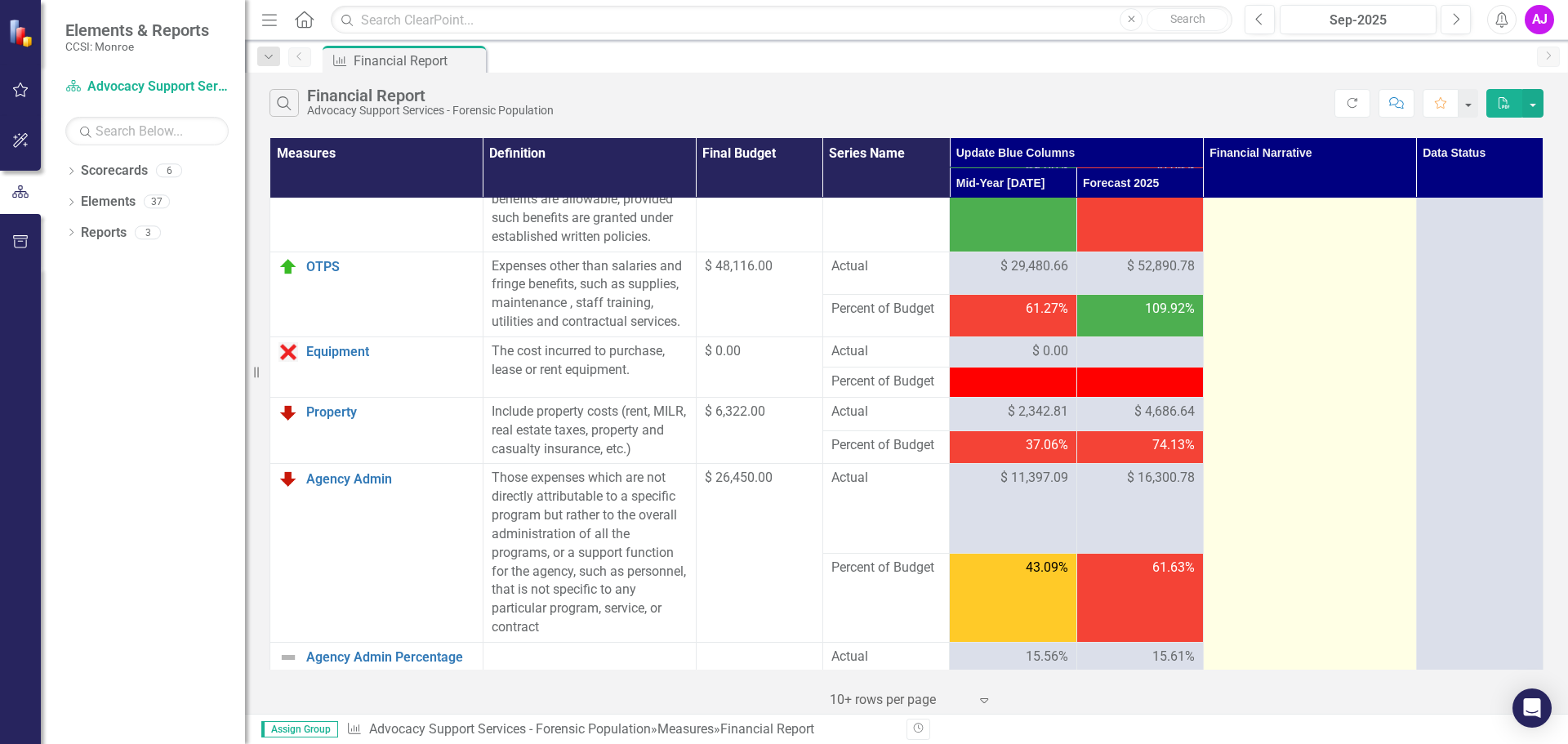
scroll to position [0, 0]
